Goal: Find specific page/section: Find specific page/section

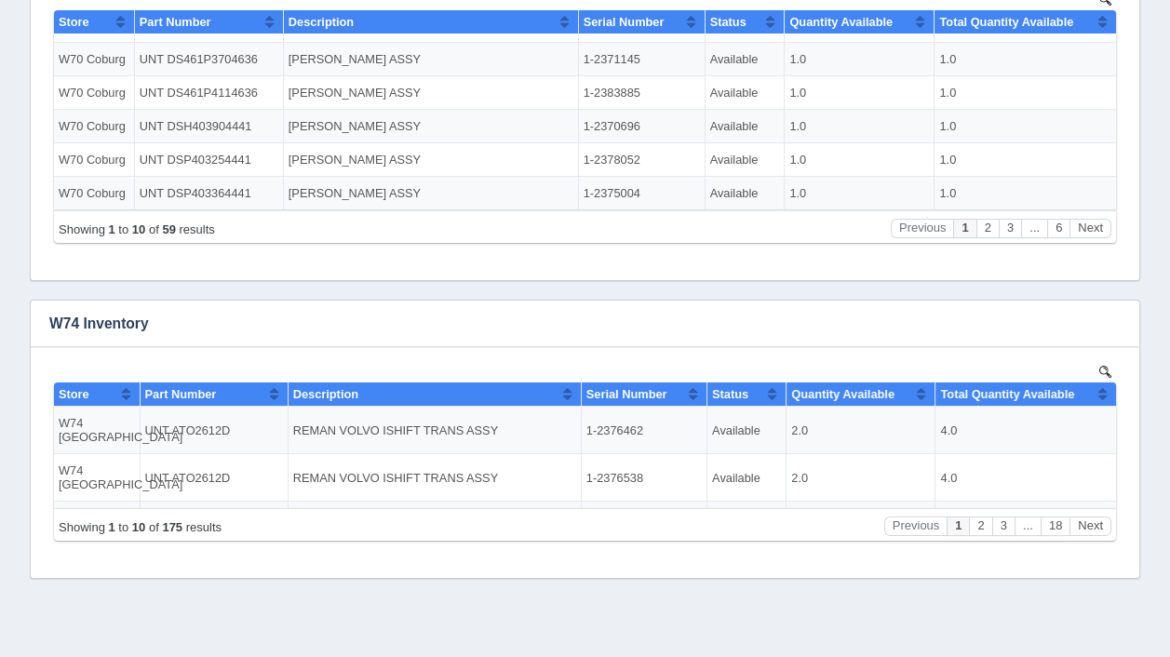
scroll to position [615, 0]
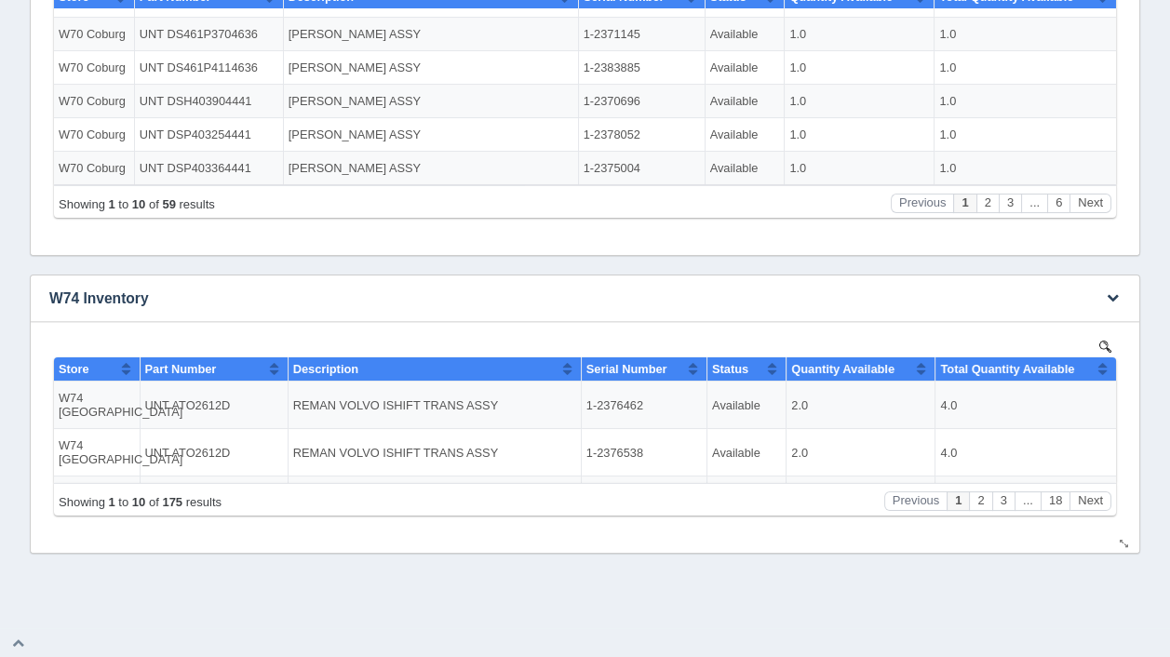
click at [1103, 346] on img at bounding box center [1106, 346] width 12 height 12
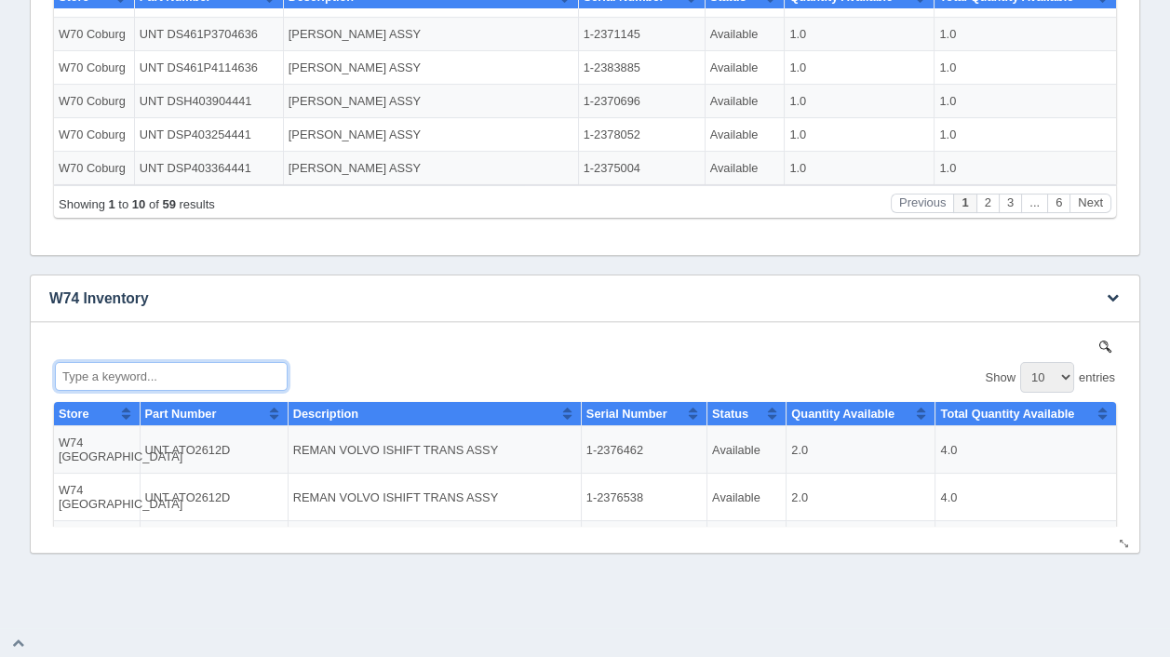
click at [134, 369] on input "Type a keyword..." at bounding box center [171, 375] width 233 height 29
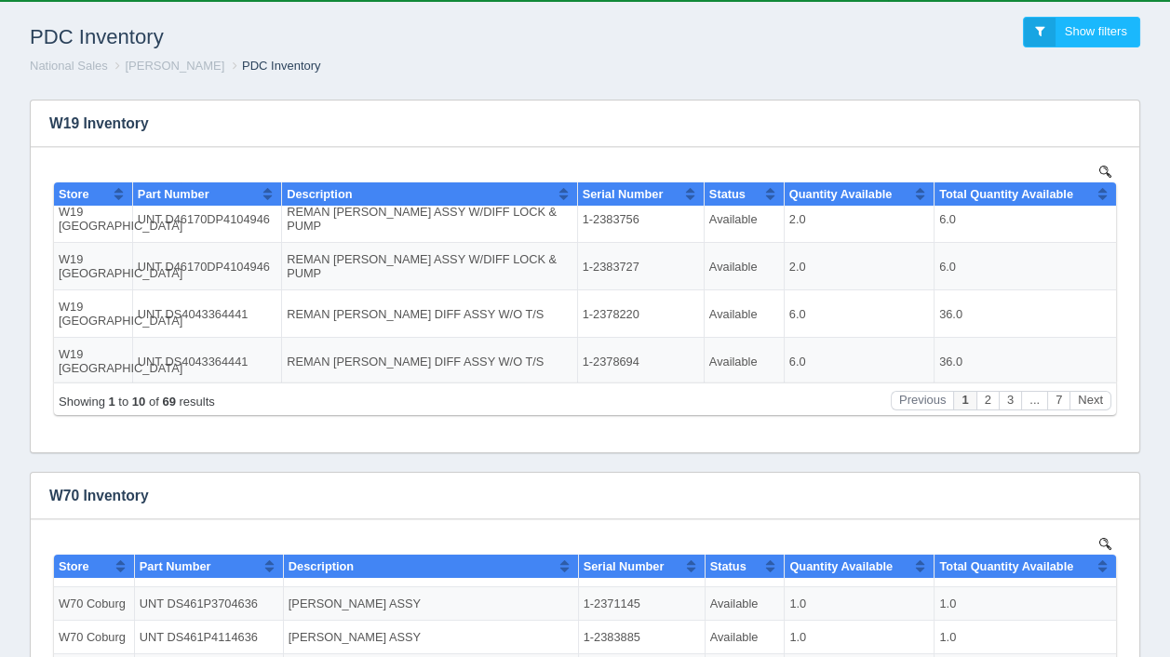
scroll to position [0, 0]
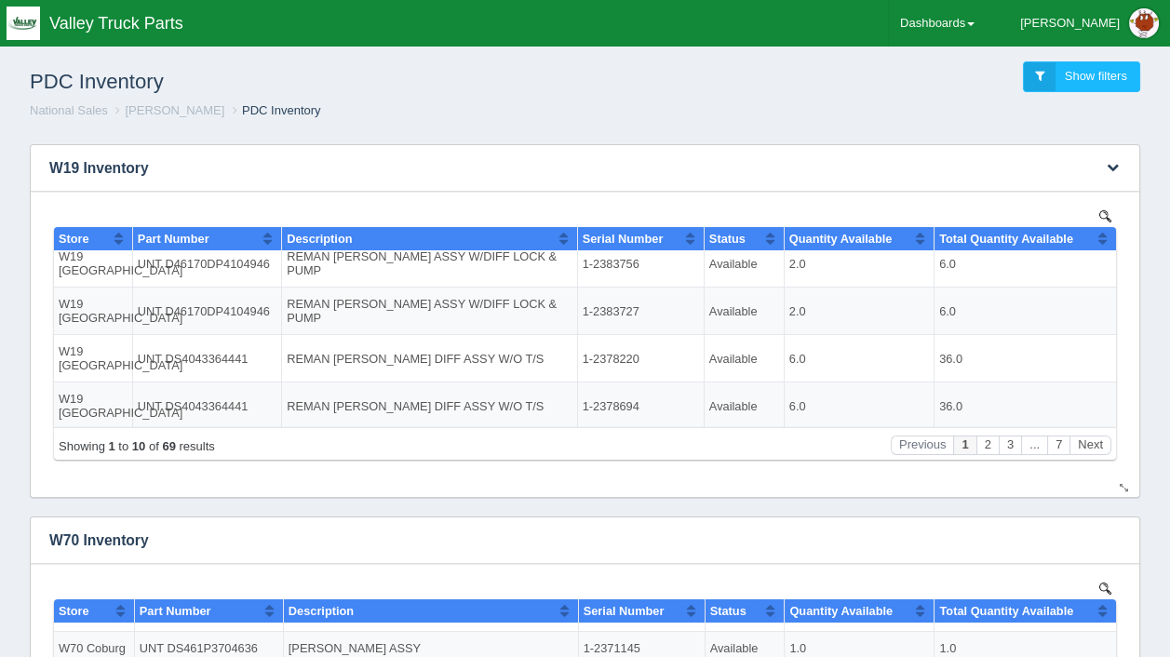
type input "n400"
click at [1106, 211] on img at bounding box center [1106, 216] width 12 height 12
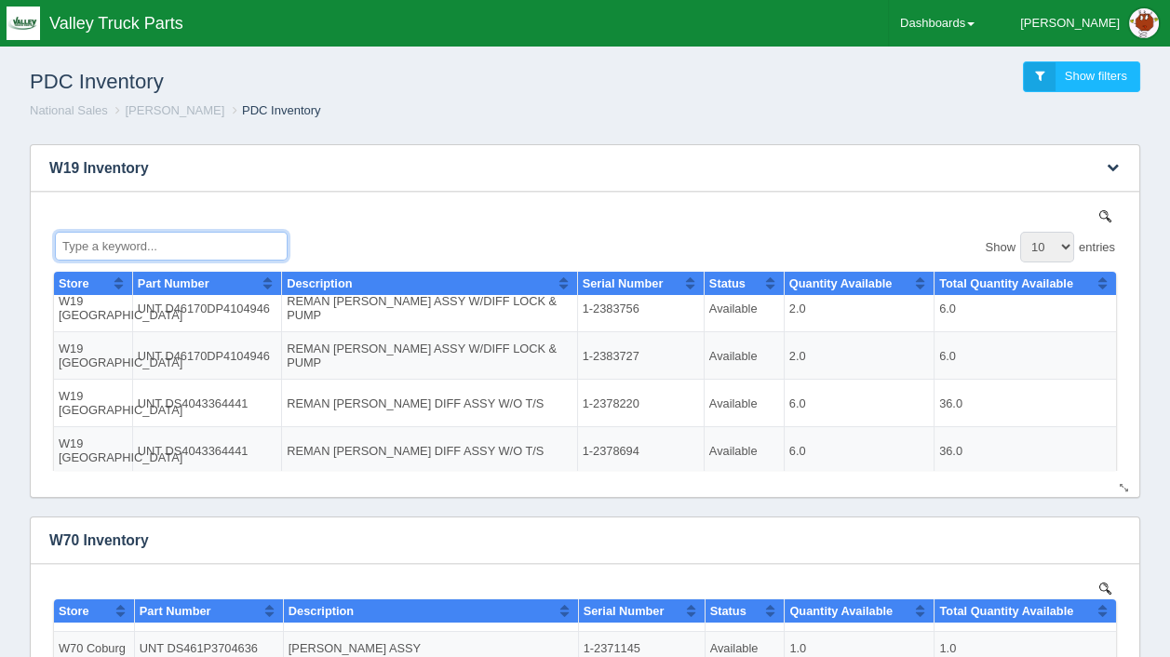
click at [101, 243] on input "Type a keyword..." at bounding box center [171, 245] width 233 height 29
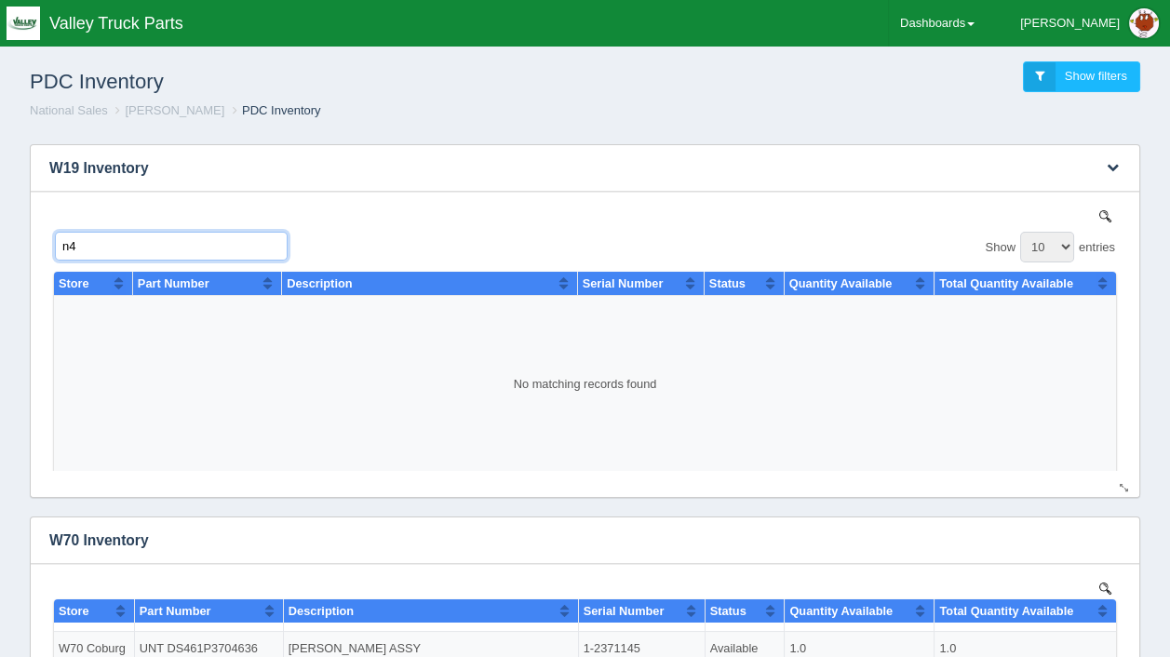
type input "n"
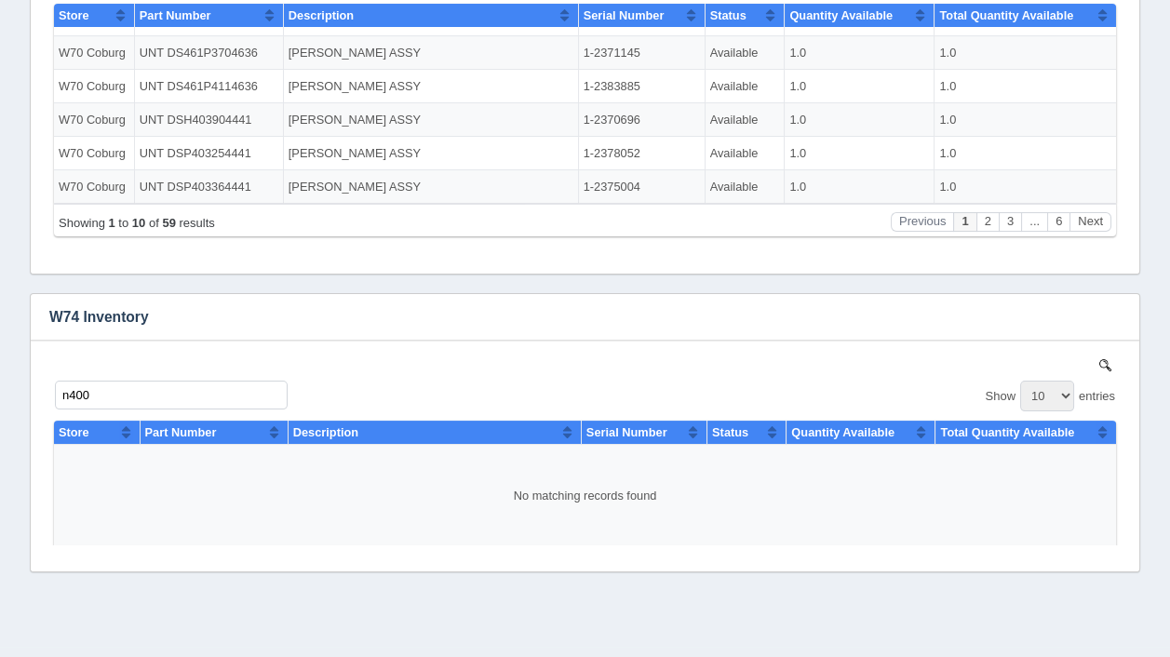
scroll to position [615, 0]
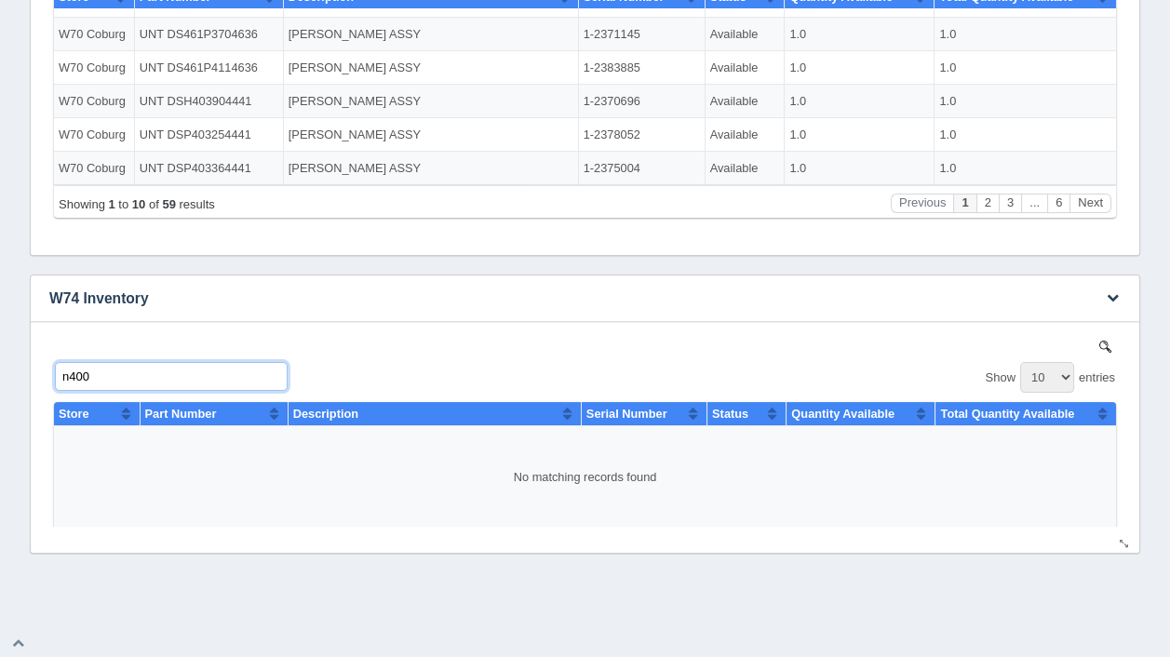
click at [95, 380] on input "n400" at bounding box center [171, 375] width 233 height 29
type input "n"
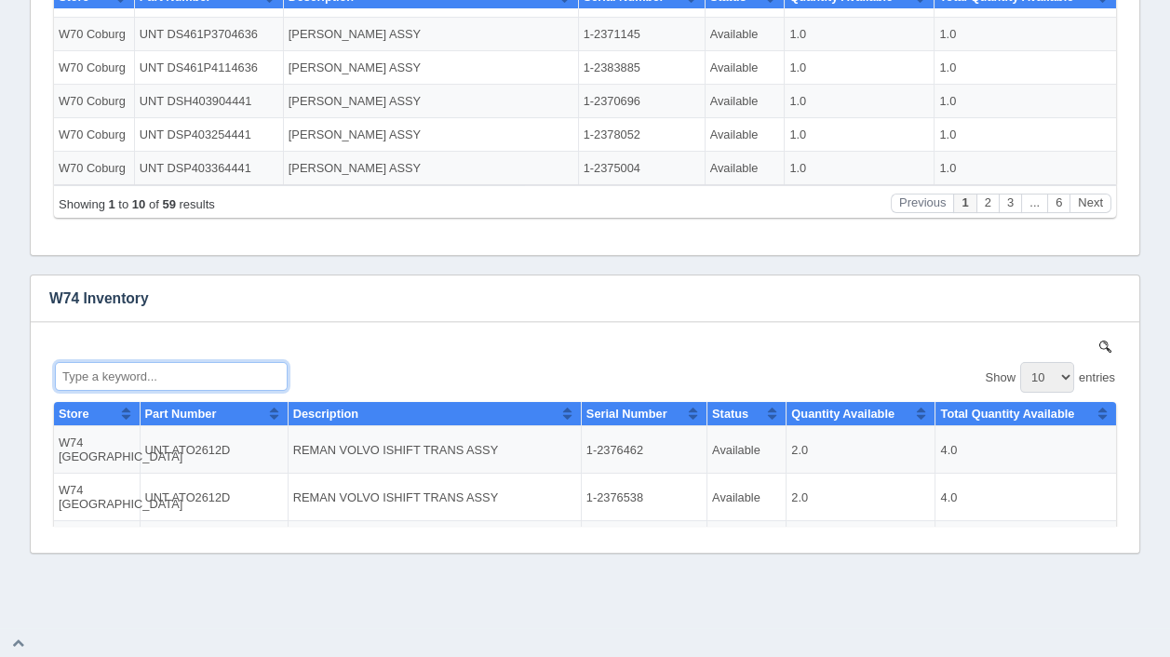
scroll to position [40, 0]
